Goal: Information Seeking & Learning: Check status

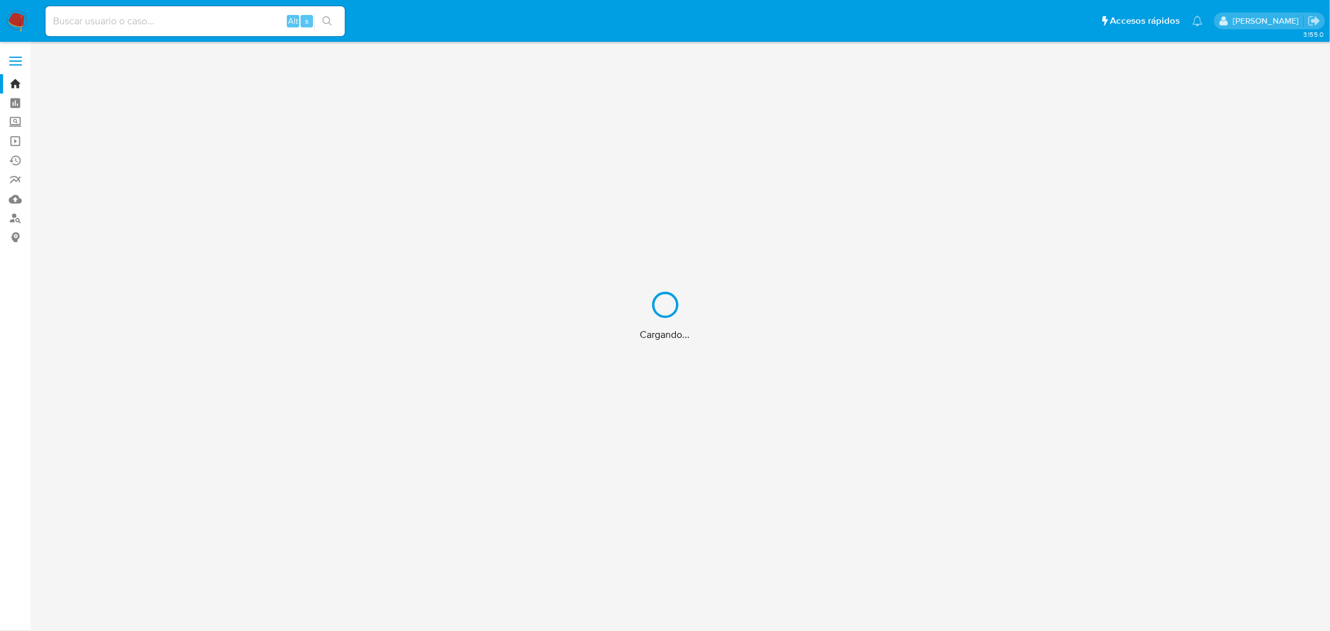
click at [131, 26] on div "Cargando..." at bounding box center [665, 315] width 1330 height 631
click at [132, 21] on div "Cargando..." at bounding box center [665, 315] width 1330 height 631
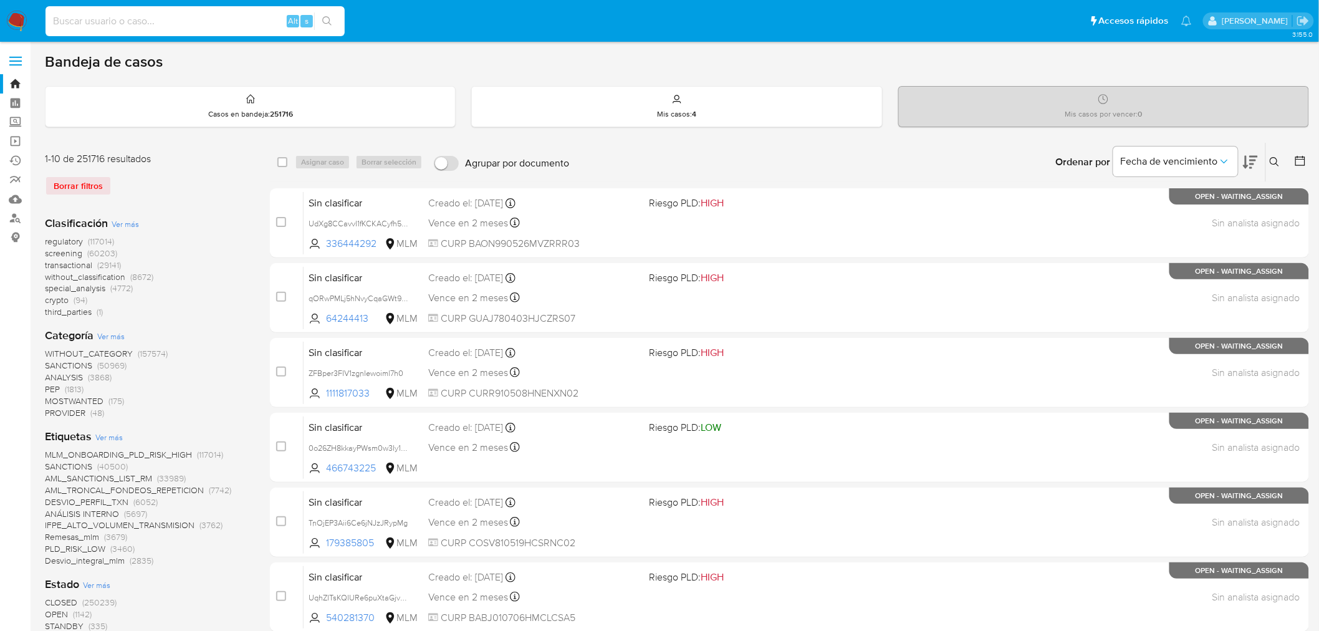
click at [132, 21] on input at bounding box center [195, 21] width 299 height 16
paste input "2504373154"
type input "2504373154"
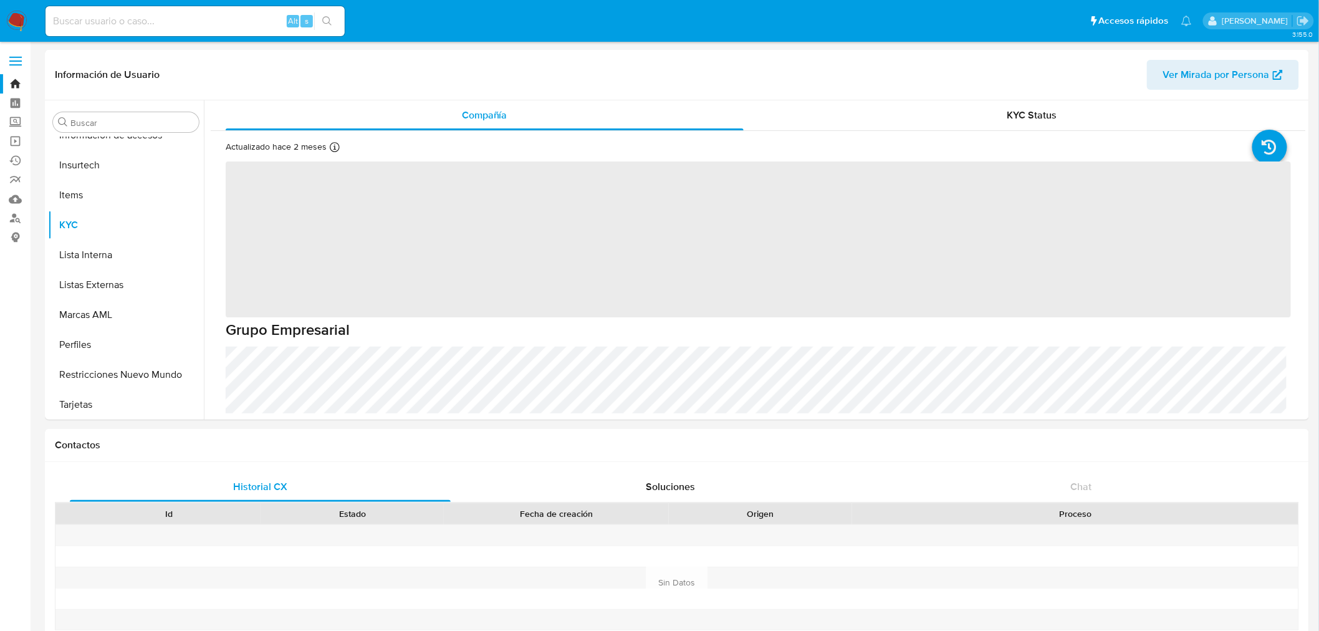
scroll to position [526, 0]
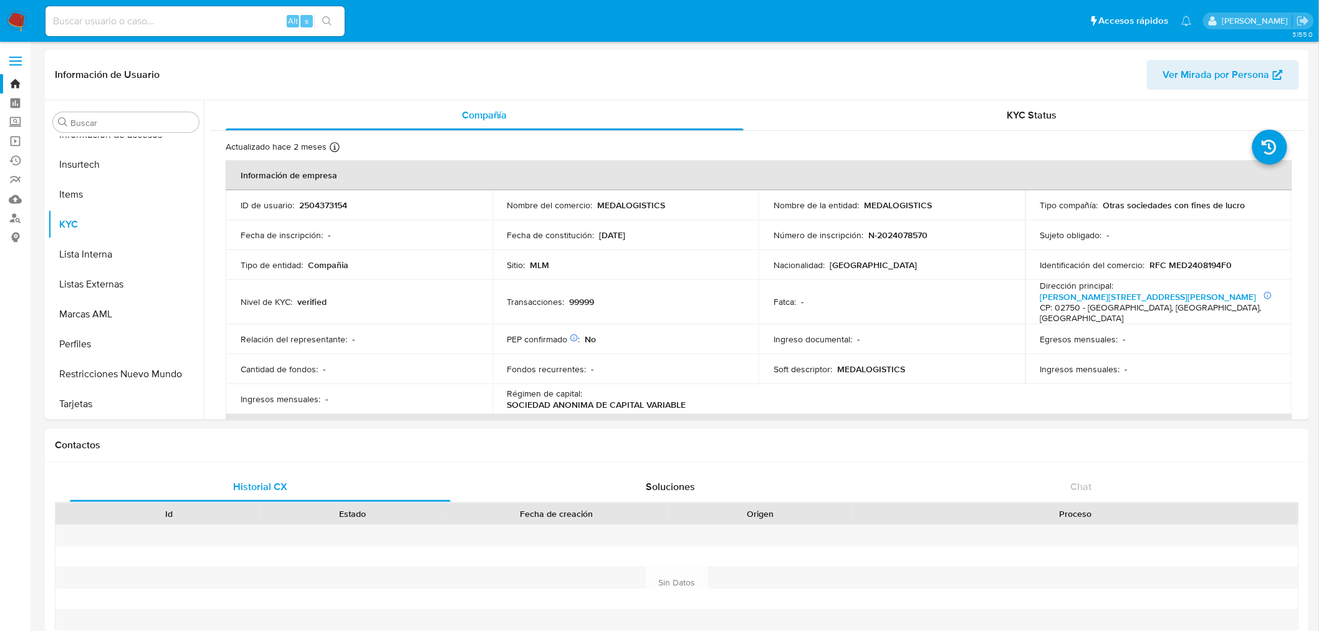
select select "10"
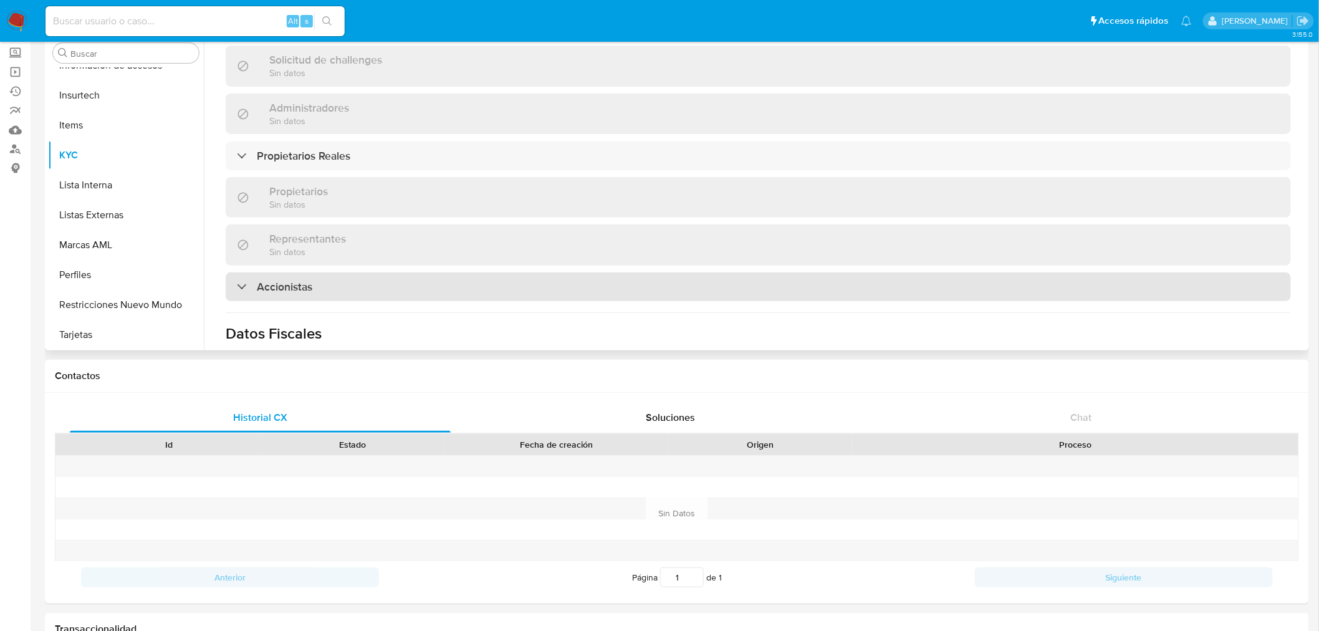
scroll to position [819, 0]
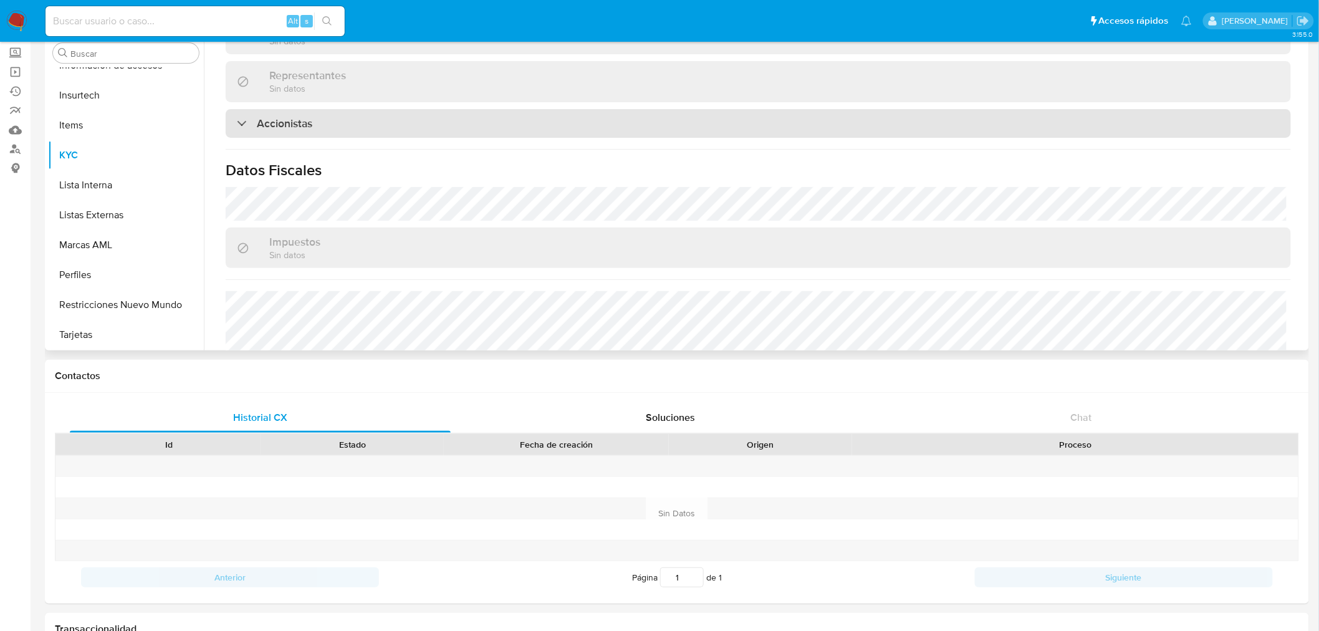
click at [286, 111] on div "Accionistas" at bounding box center [759, 123] width 1066 height 29
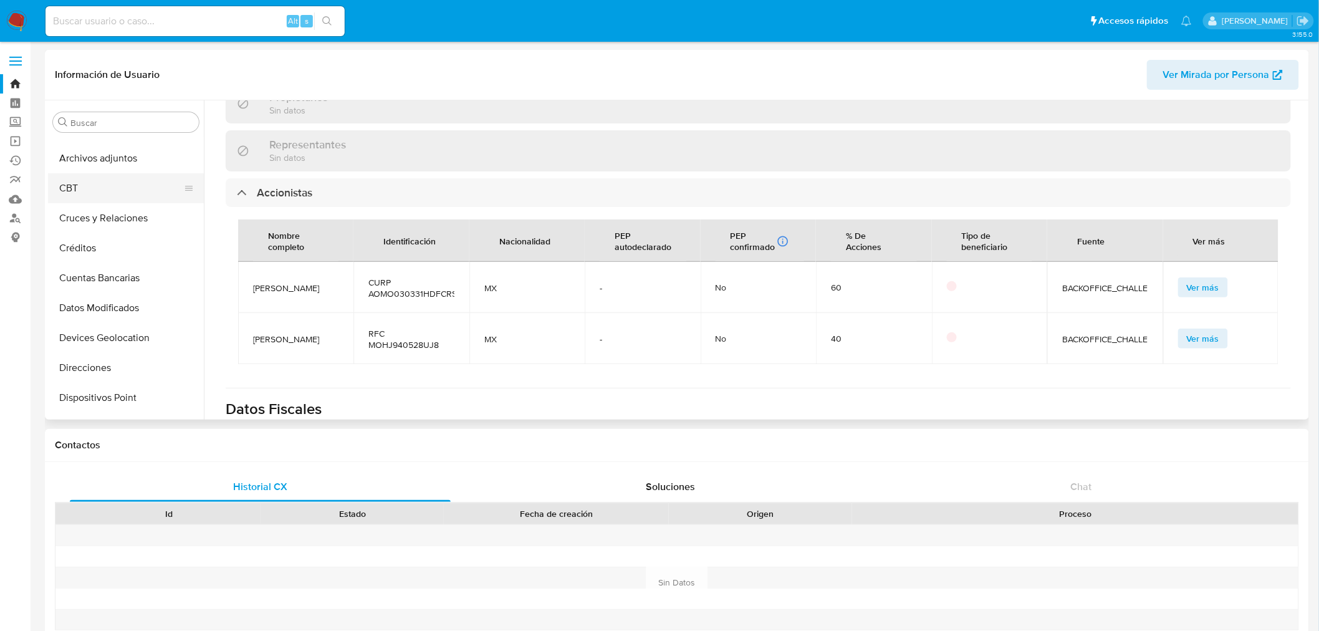
scroll to position [0, 0]
click at [96, 190] on button "Archivos adjuntos" at bounding box center [121, 182] width 146 height 30
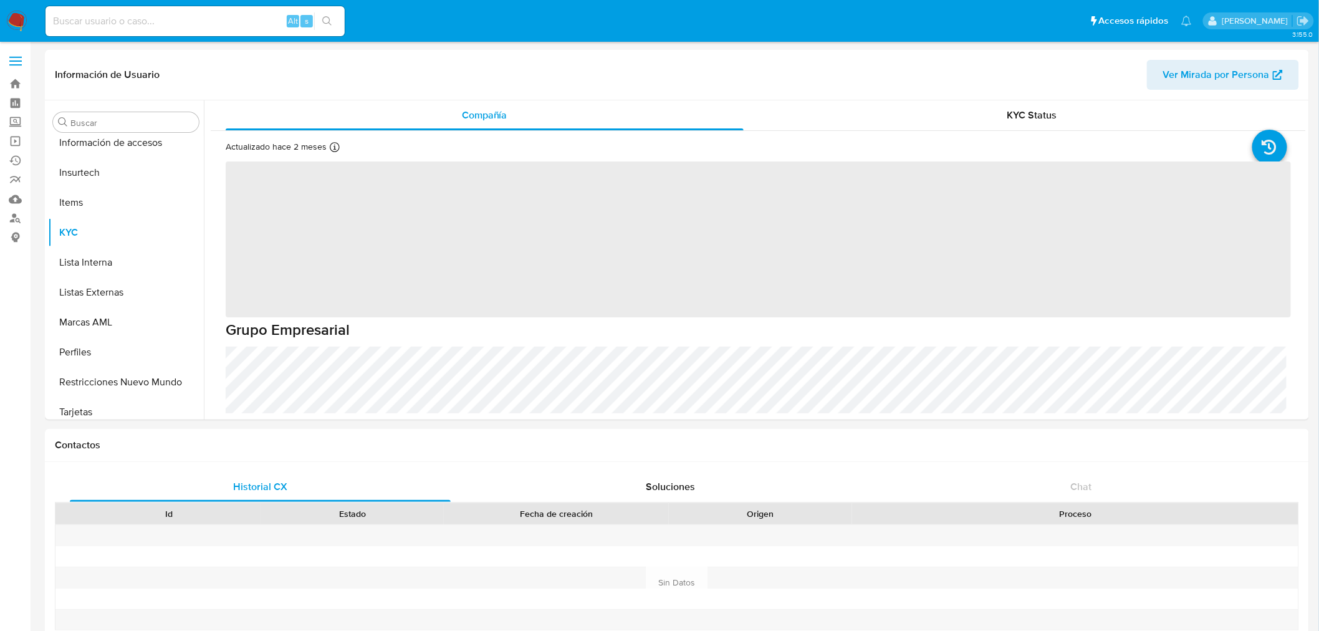
scroll to position [527, 0]
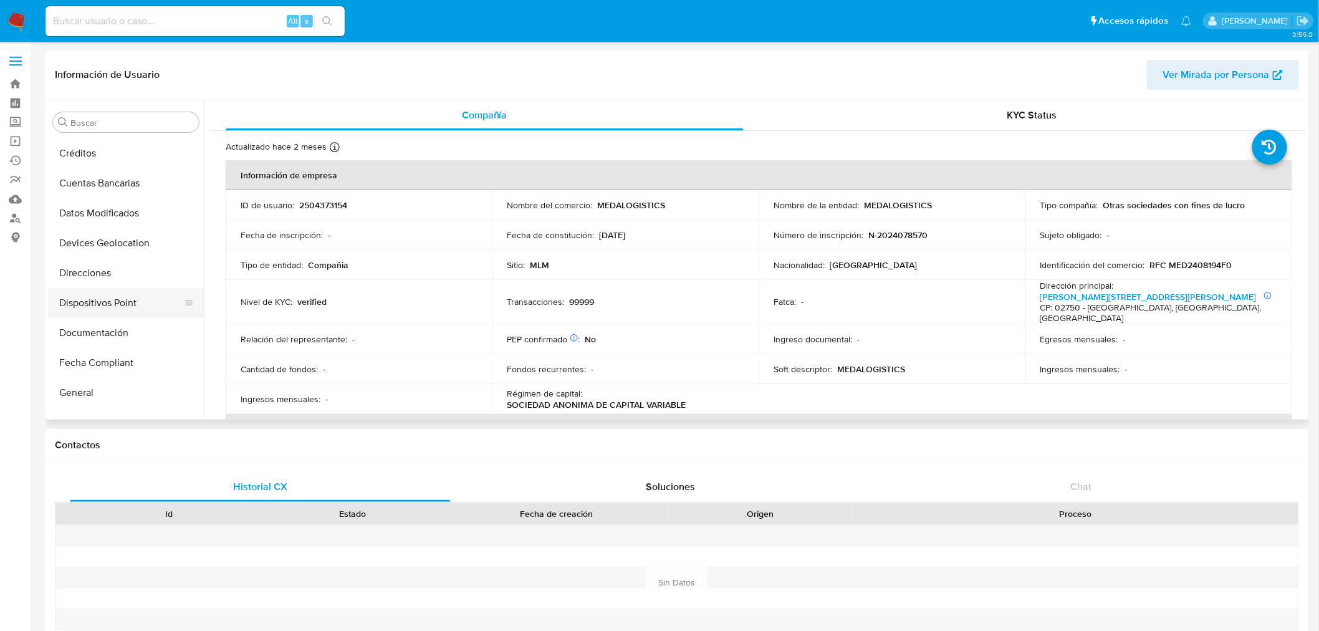
select select "10"
click at [99, 245] on button "Cruces y Relaciones" at bounding box center [121, 242] width 146 height 30
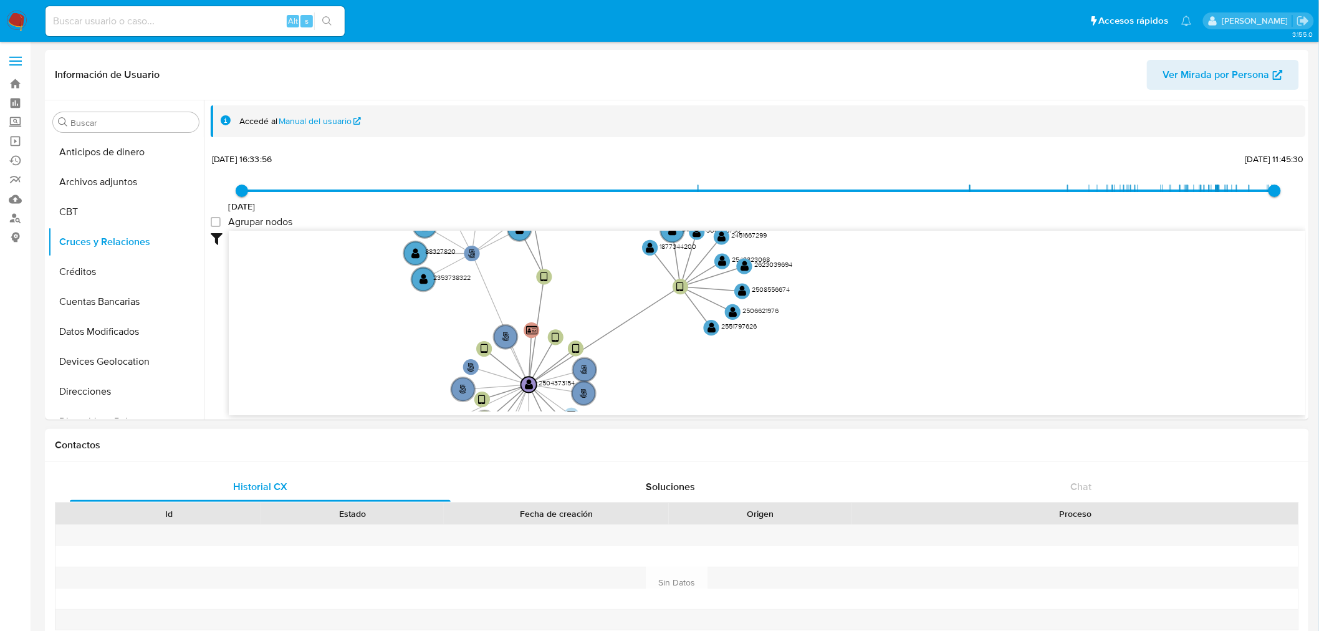
drag, startPoint x: 1005, startPoint y: 296, endPoint x: 817, endPoint y: 430, distance: 230.6
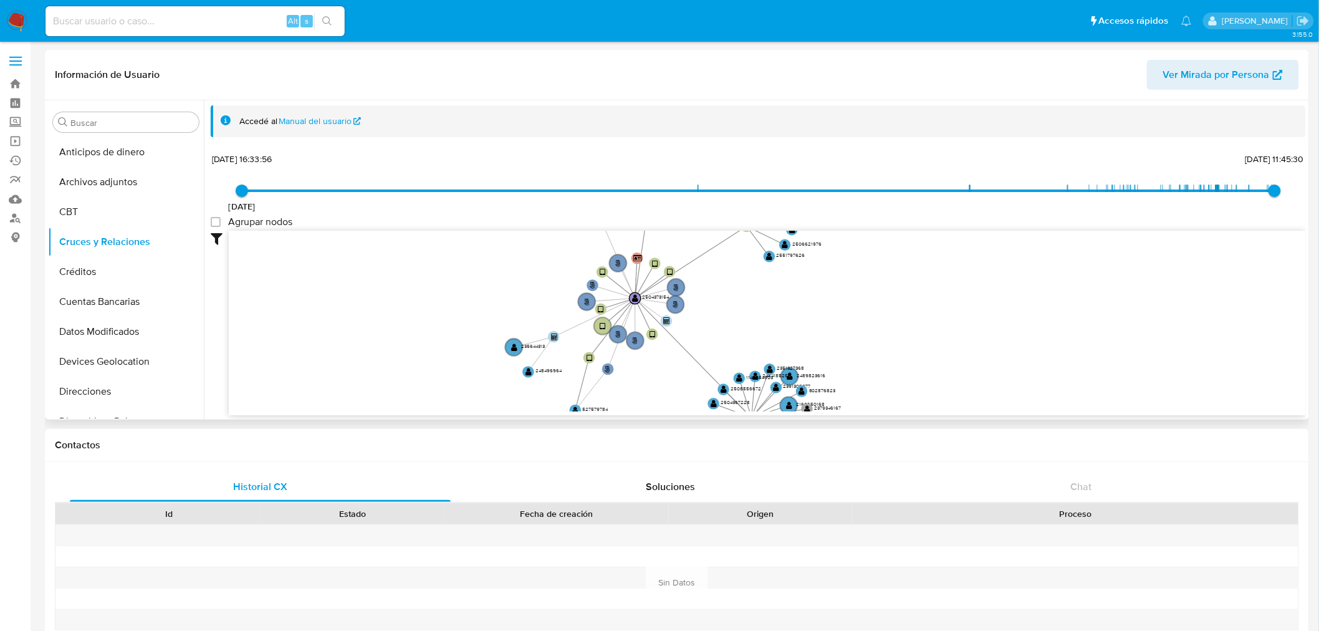
drag, startPoint x: 878, startPoint y: 347, endPoint x: 906, endPoint y: 271, distance: 81.1
click at [906, 271] on icon "person-295eb58645eee034af04329a52b75ac2  user-2504373154  2504373154 device-6…" at bounding box center [767, 321] width 1077 height 181
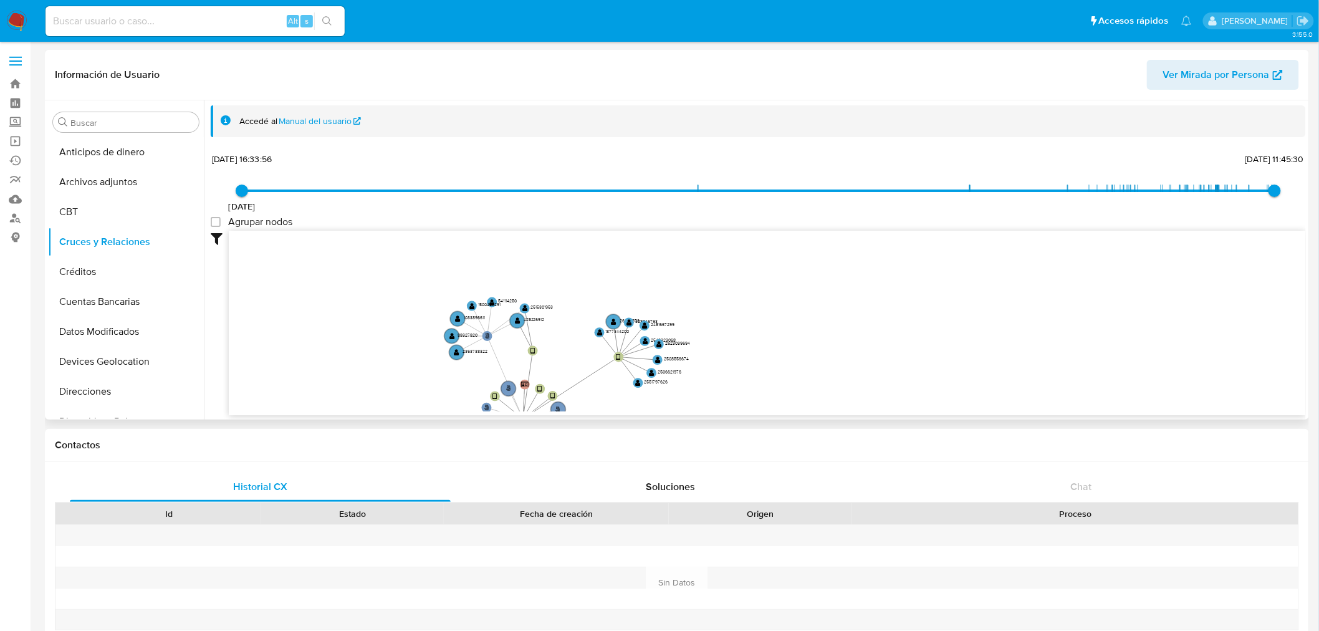
drag, startPoint x: 899, startPoint y: 281, endPoint x: 583, endPoint y: 350, distance: 323.0
click at [746, 401] on icon "person-295eb58645eee034af04329a52b75ac2  user-2504373154  2504373154 device-6…" at bounding box center [767, 321] width 1077 height 181
click at [452, 348] on text "" at bounding box center [454, 348] width 6 height 7
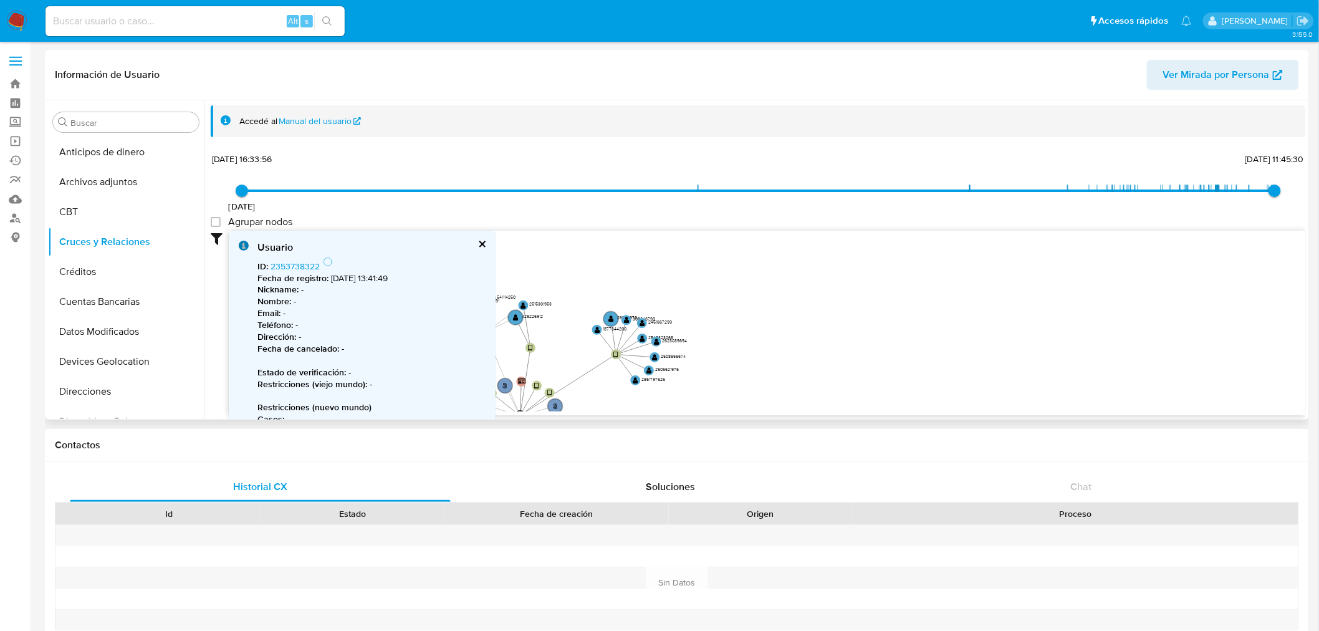
click at [817, 294] on icon "person-295eb58645eee034af04329a52b75ac2  user-2504373154  2504373154 device-6…" at bounding box center [767, 321] width 1077 height 181
